Goal: Task Accomplishment & Management: Use online tool/utility

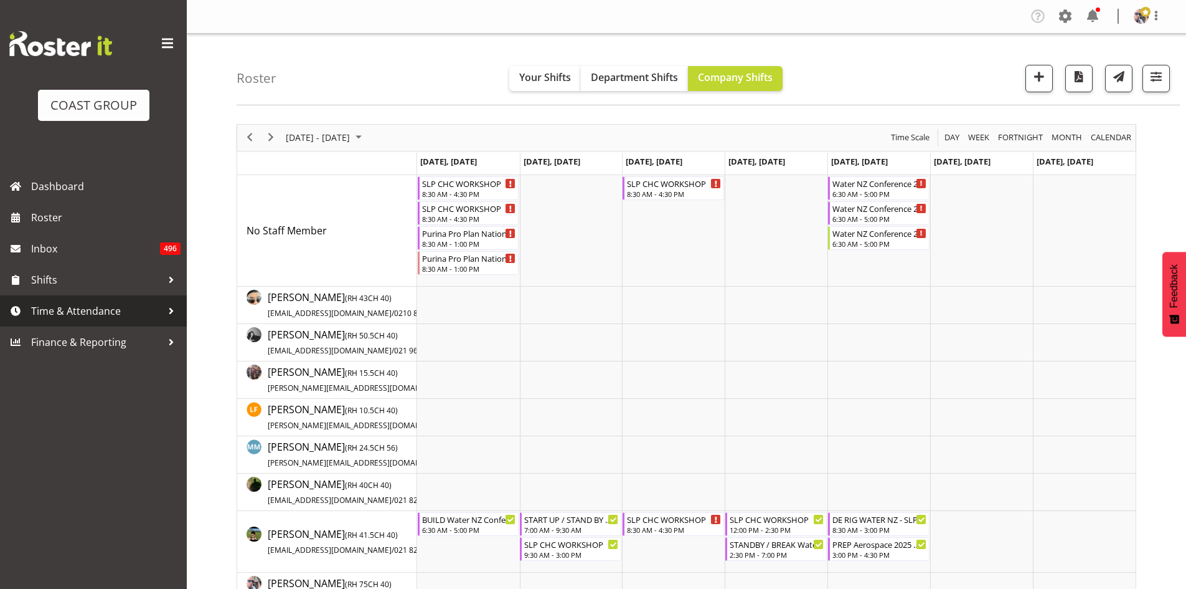
click at [130, 308] on span "Time & Attendance" at bounding box center [96, 310] width 131 height 19
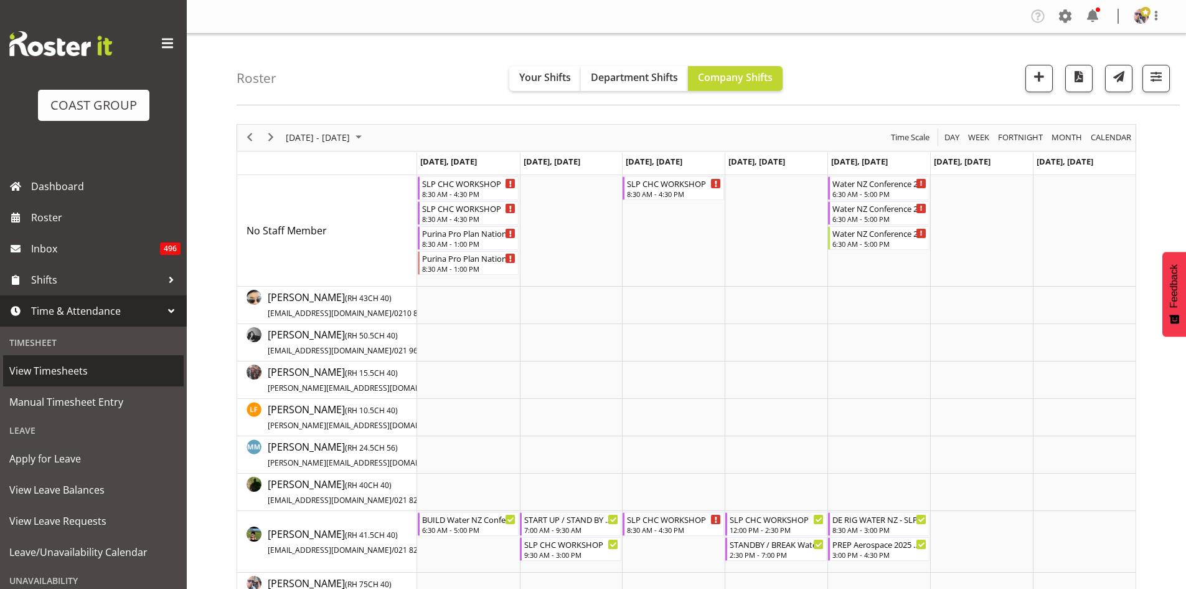
click at [118, 377] on span "View Timesheets" at bounding box center [93, 370] width 168 height 19
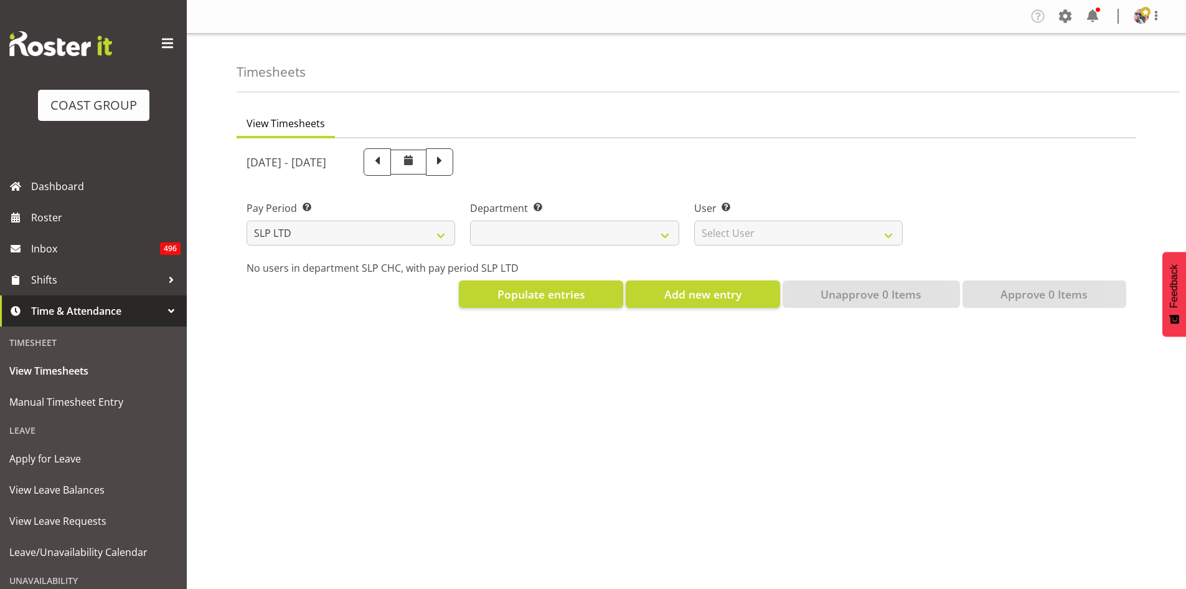
select select
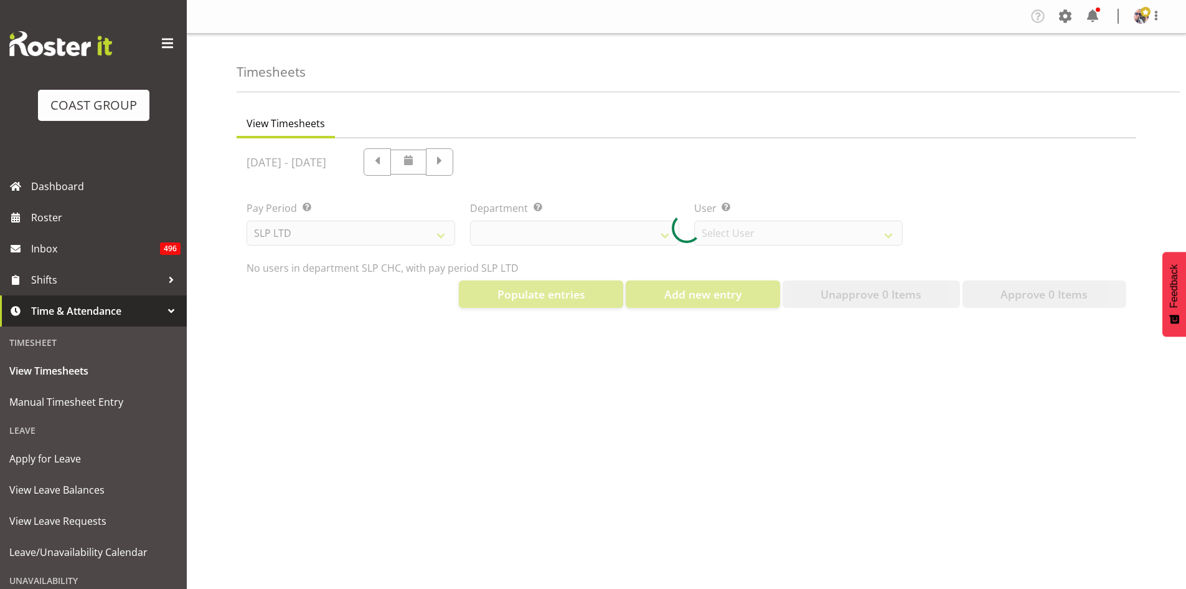
click at [158, 45] on span at bounding box center [168, 44] width 20 height 20
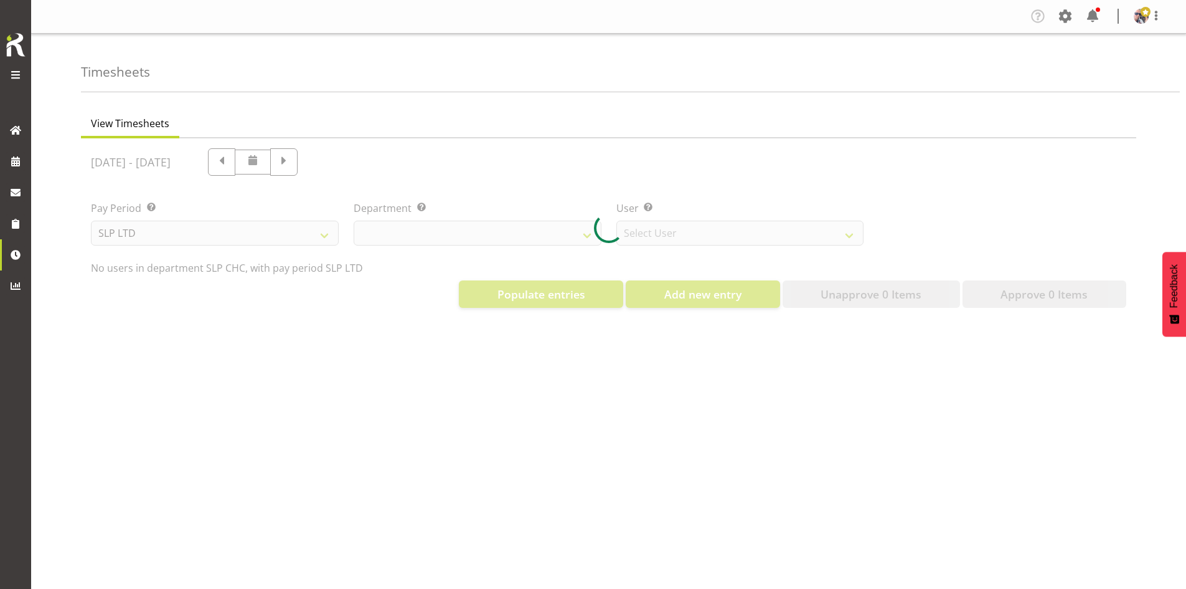
select select "5538"
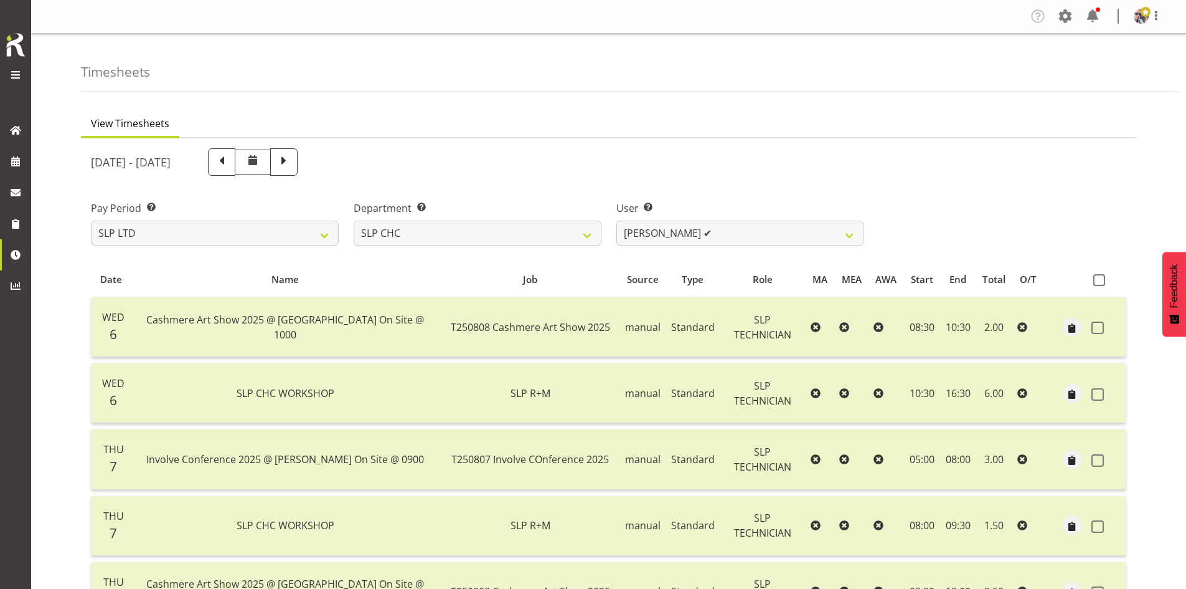
click at [298, 151] on span at bounding box center [283, 161] width 27 height 27
select select
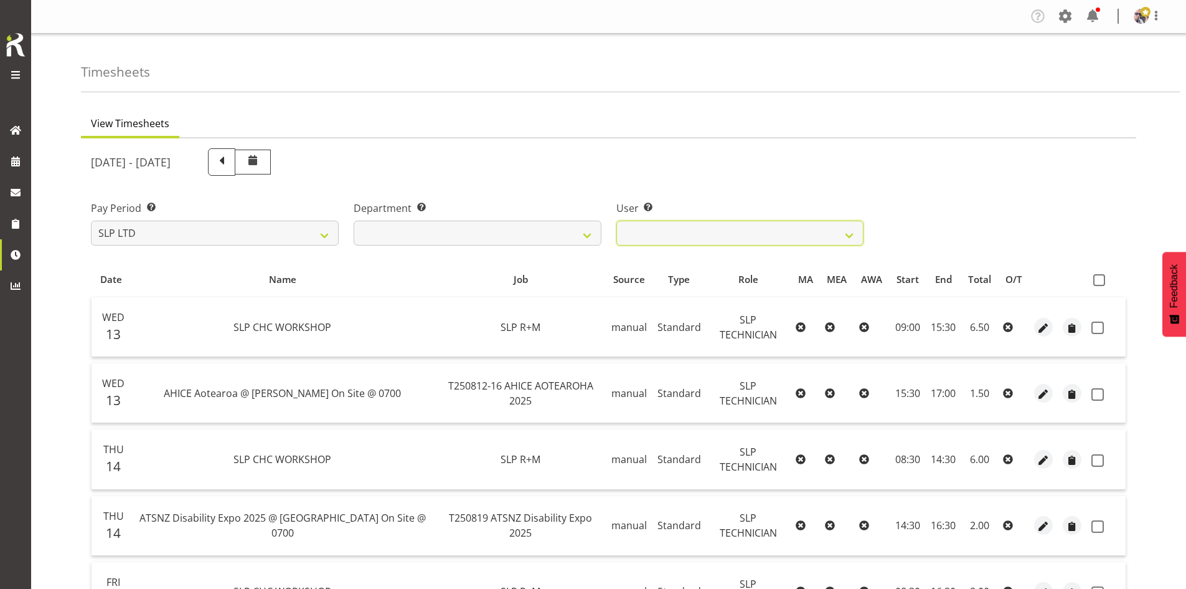
click at [803, 239] on select "Rosey McKimmie ❌ Shaun Dalgetty ❌ Stuart Korunic ❌" at bounding box center [741, 232] width 248 height 25
select select "5115"
click at [617, 220] on select "Rosey McKimmie ❌ Shaun Dalgetty ❌ Stuart Korunic ❌" at bounding box center [741, 232] width 248 height 25
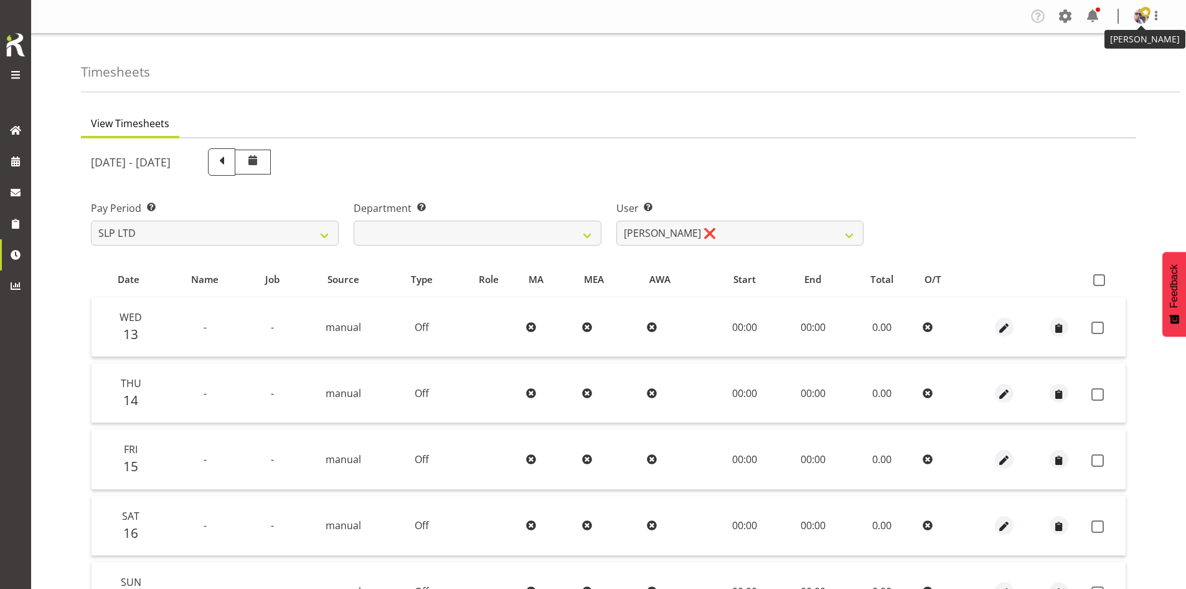
click at [1137, 21] on img at bounding box center [1141, 16] width 15 height 15
click at [1101, 64] on link "Log Out" at bounding box center [1104, 65] width 120 height 22
